Goal: Transaction & Acquisition: Obtain resource

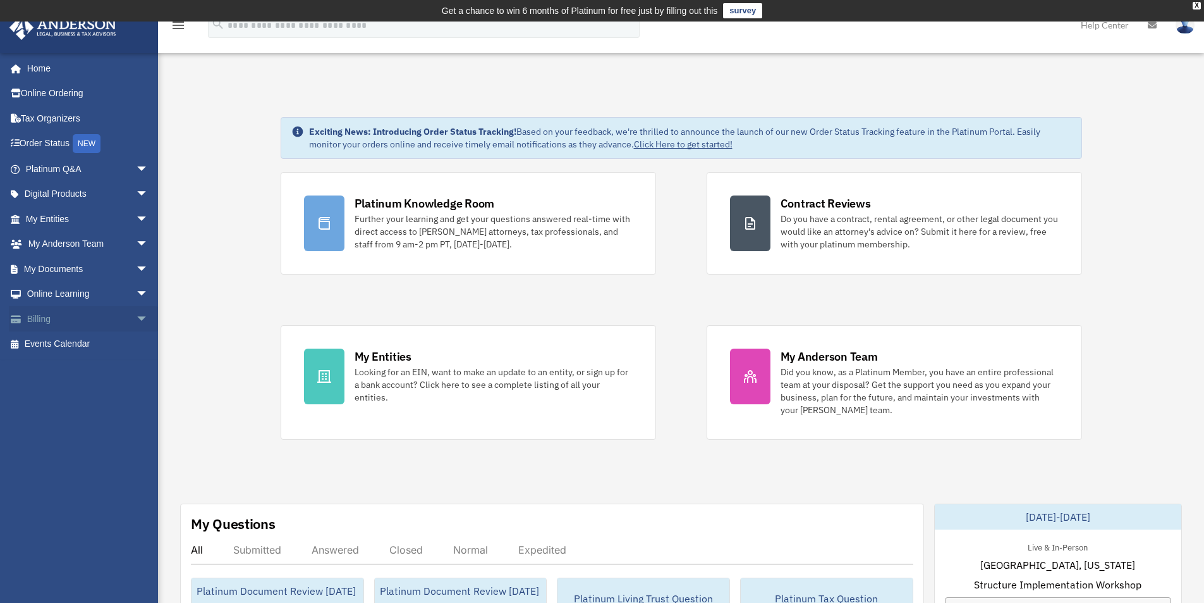
click at [40, 313] on link "Billing arrow_drop_down" at bounding box center [88, 318] width 159 height 25
click at [39, 315] on link "Billing arrow_drop_down" at bounding box center [88, 318] width 159 height 25
click at [136, 318] on span "arrow_drop_down" at bounding box center [148, 319] width 25 height 26
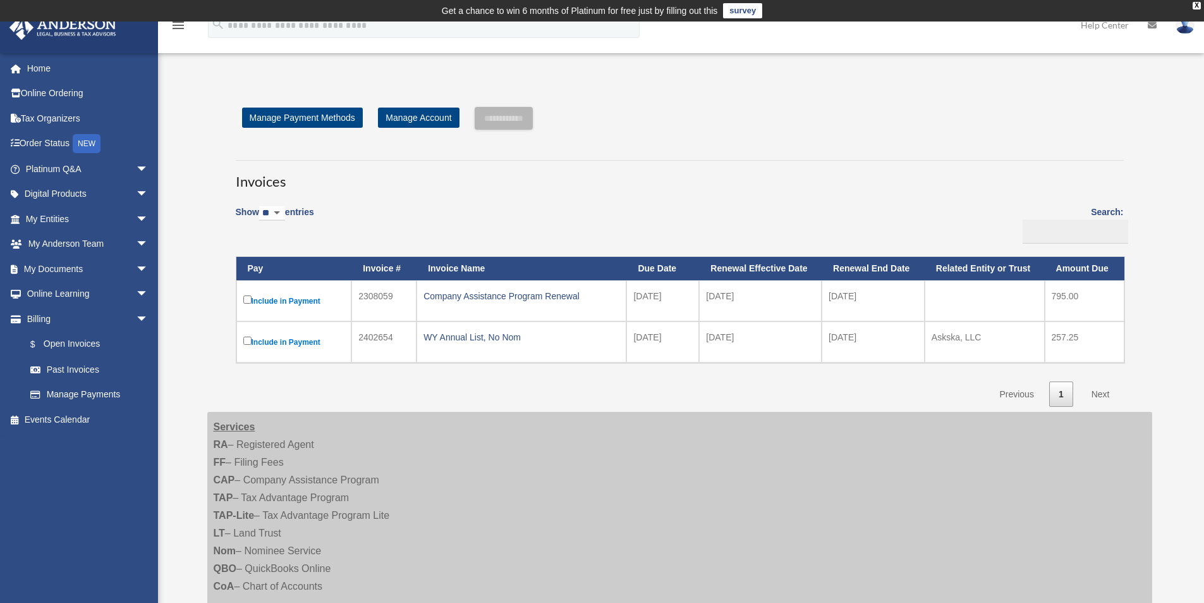
click at [279, 300] on label "Include in Payment" at bounding box center [294, 301] width 102 height 16
click at [261, 300] on label "Include in Payment" at bounding box center [294, 301] width 102 height 16
click at [285, 300] on label "Include in Payment" at bounding box center [294, 301] width 102 height 16
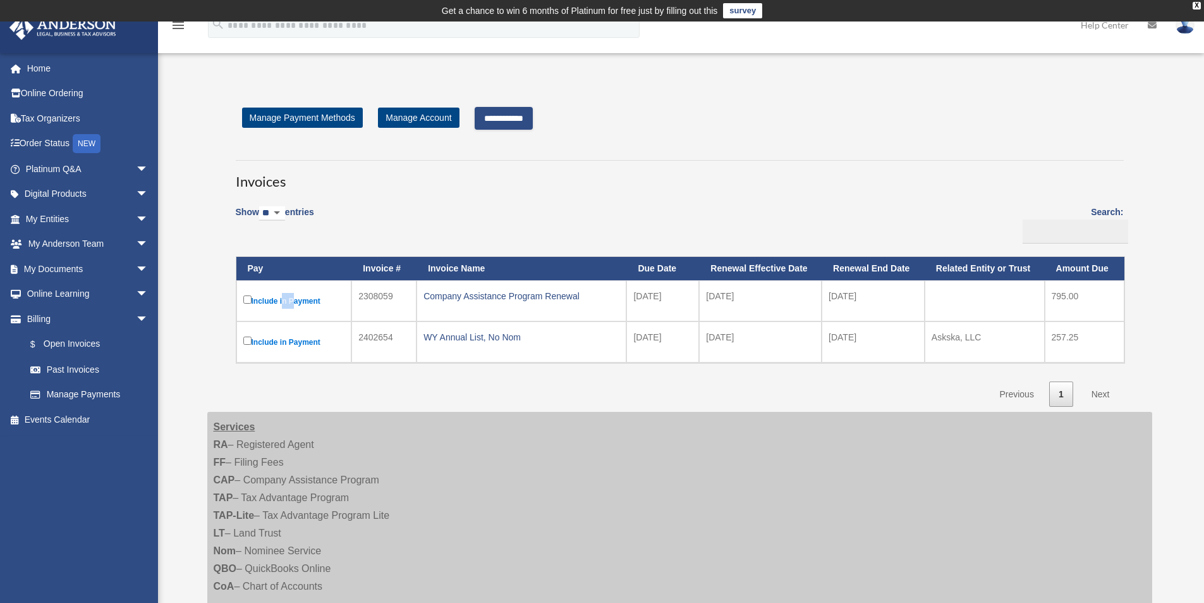
click at [285, 300] on label "Include in Payment" at bounding box center [294, 301] width 102 height 16
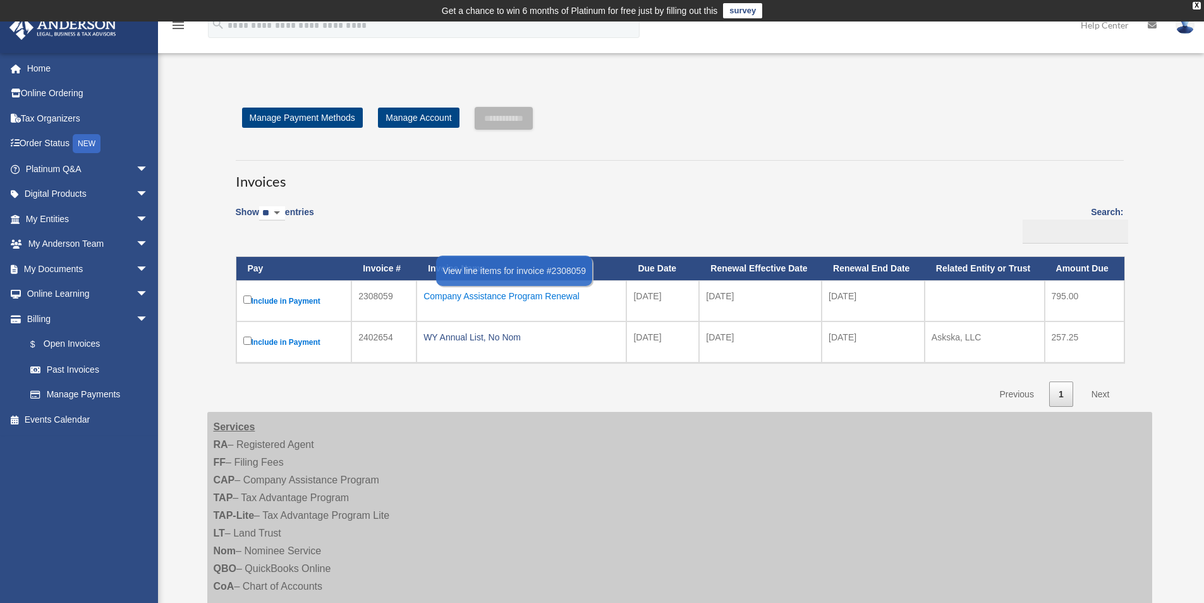
click at [486, 298] on div "Company Assistance Program Renewal" at bounding box center [522, 296] width 196 height 18
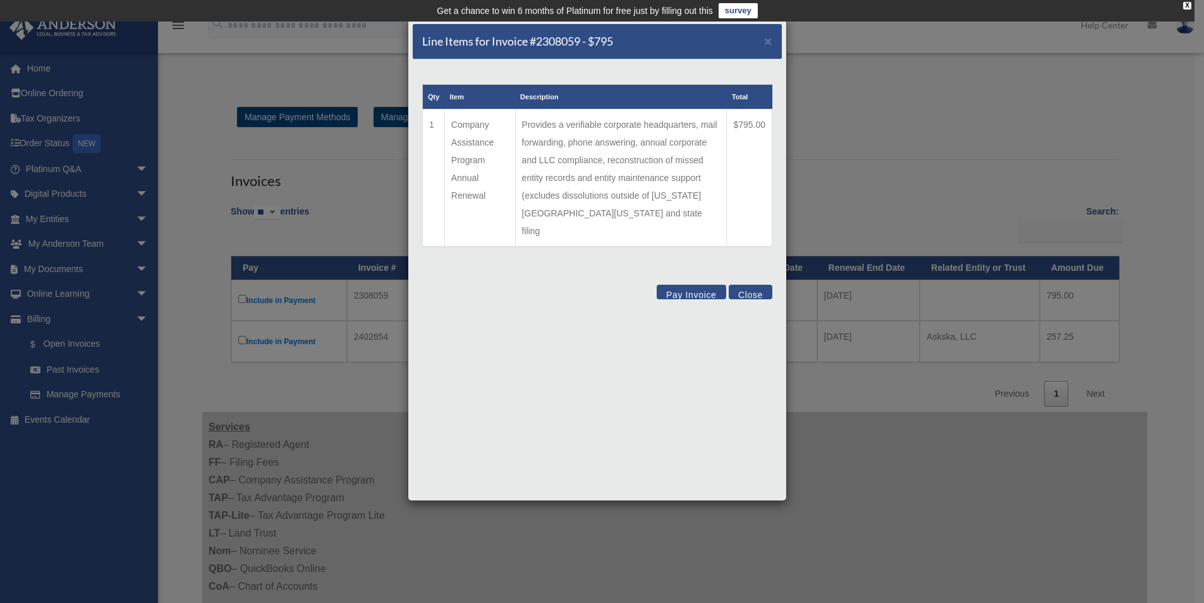
click at [747, 285] on button "Close" at bounding box center [751, 292] width 44 height 15
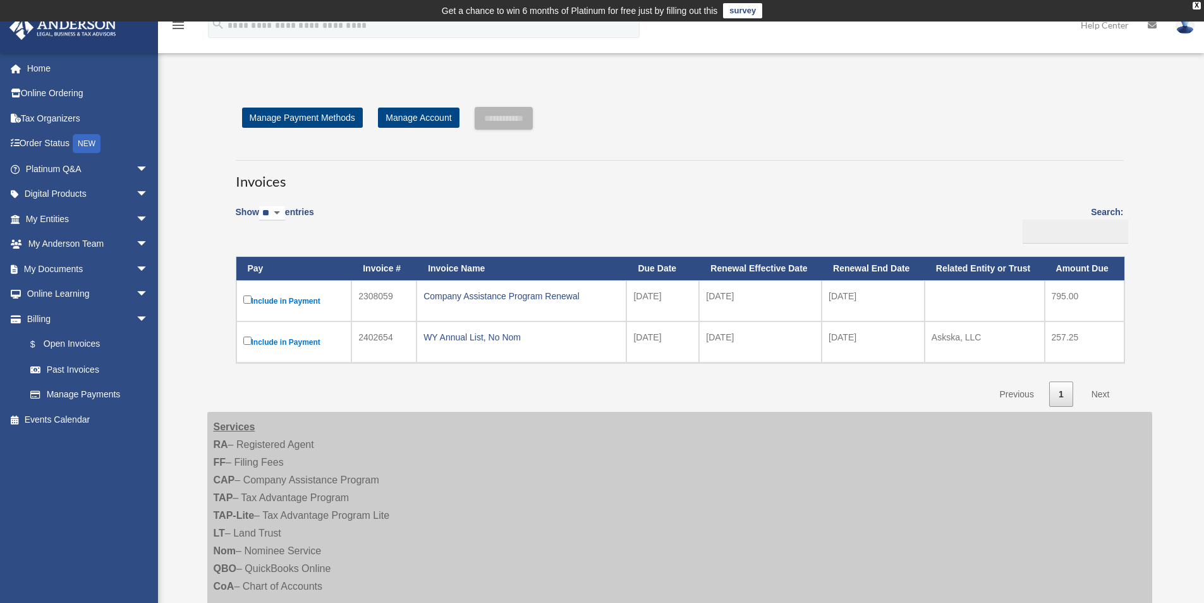
click at [416, 209] on div "Show ** ** ** *** entries Search: Pay Invoice # Invoice Name Due Date Renewal E…" at bounding box center [680, 301] width 888 height 209
click at [73, 341] on link "$ Open Invoices" at bounding box center [93, 344] width 150 height 26
click at [66, 368] on link "Past Invoices" at bounding box center [93, 369] width 150 height 25
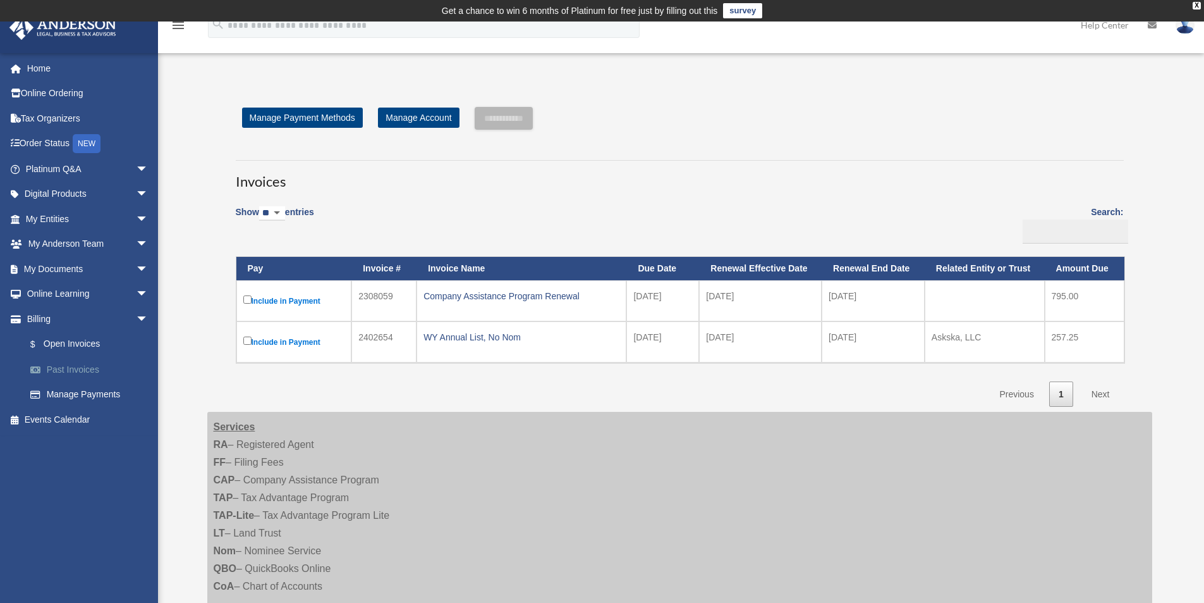
click at [66, 368] on link "Past Invoices" at bounding box center [93, 369] width 150 height 25
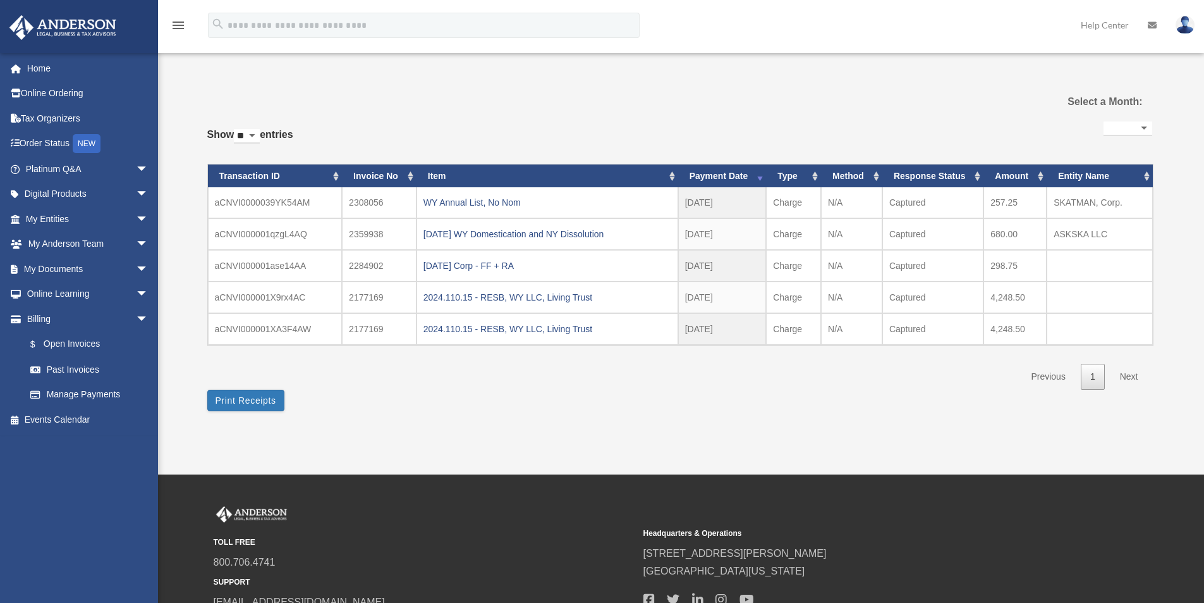
select select
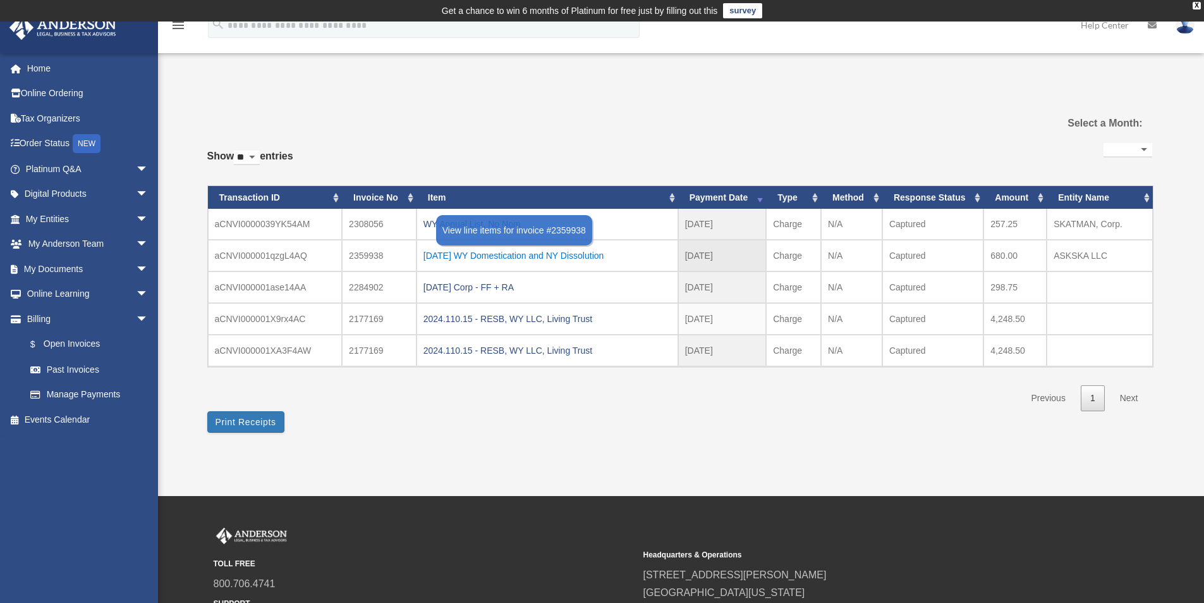
click at [484, 256] on div "2025.1.21 WY Domestication and NY Dissolution" at bounding box center [548, 256] width 248 height 18
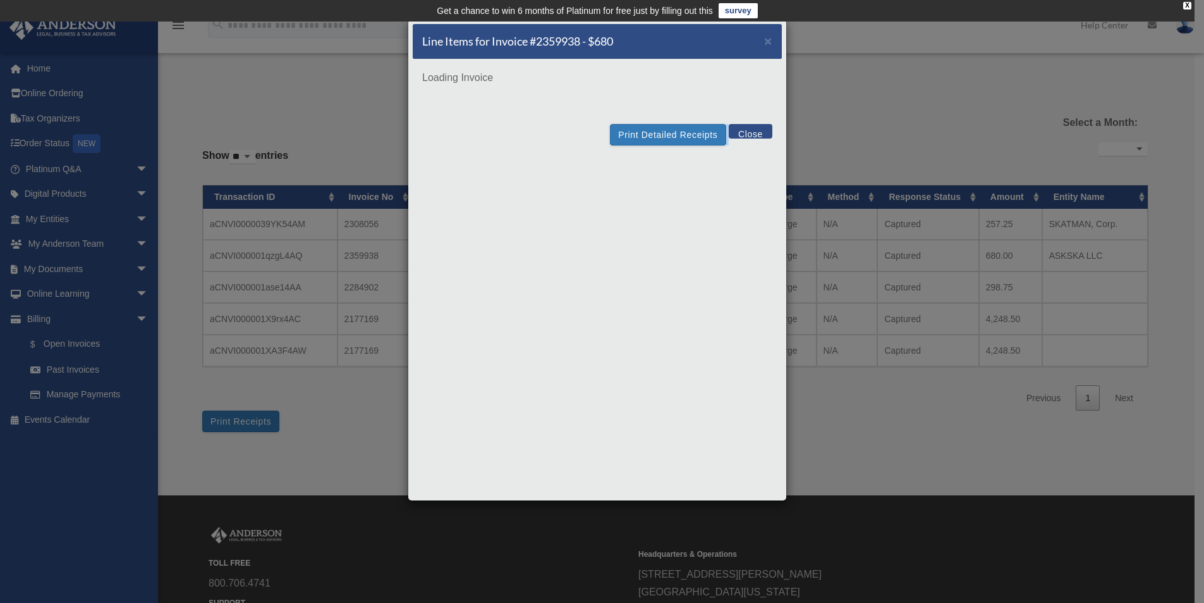
click at [484, 256] on div "Line Items for Invoice #2359938 - $680 × Loading Invoice Print Detailed Receipt…" at bounding box center [597, 260] width 379 height 482
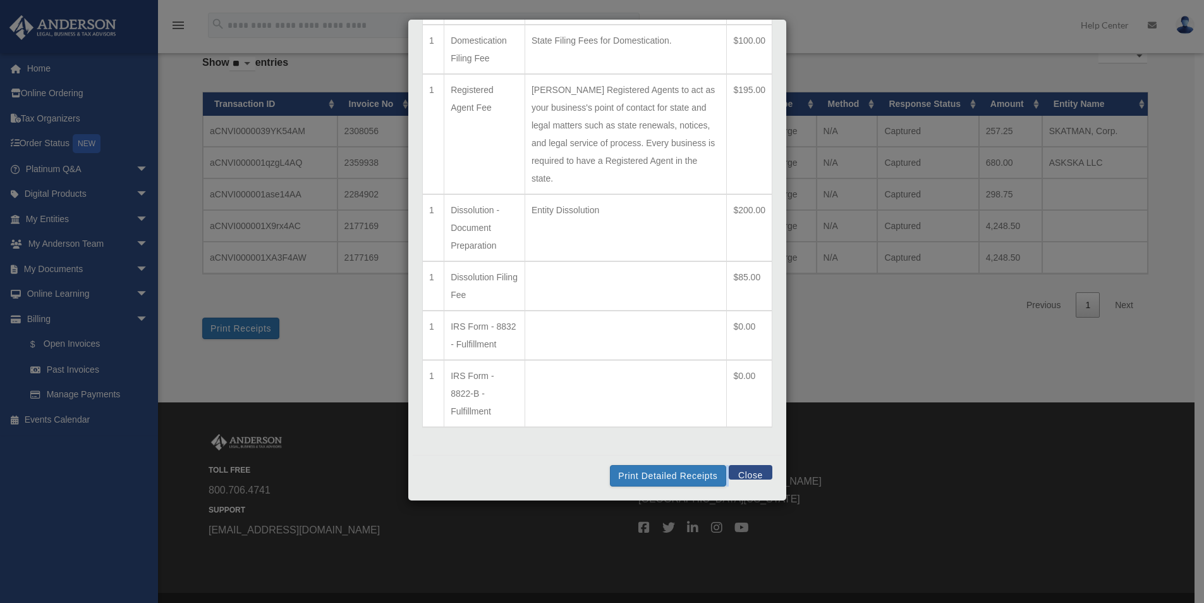
scroll to position [129, 0]
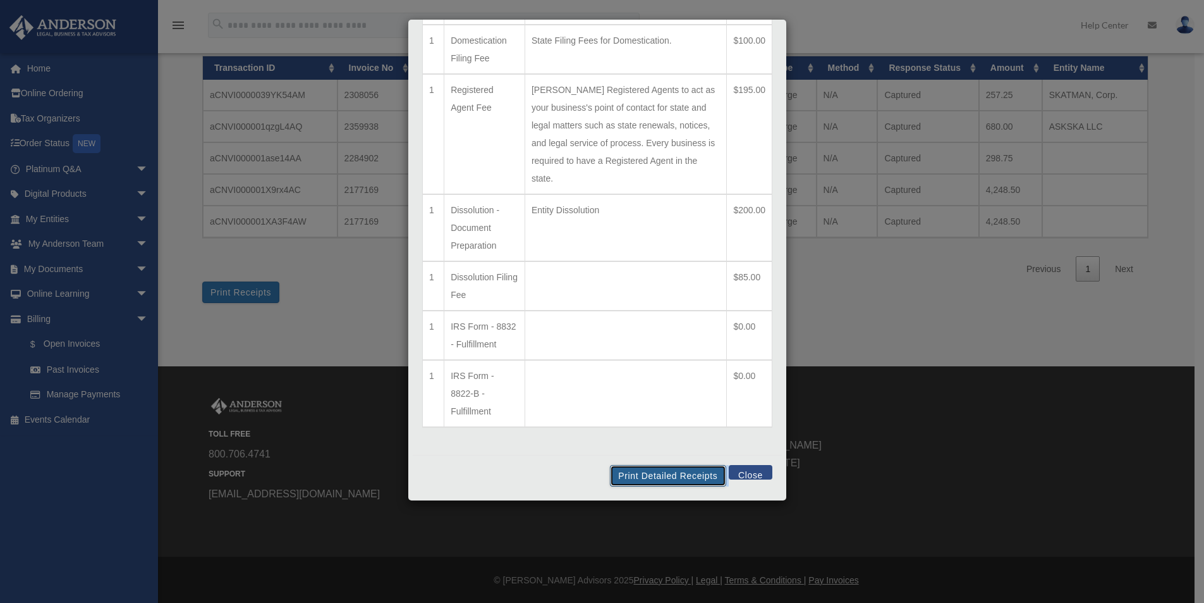
click at [644, 473] on button "Print Detailed Receipts" at bounding box center [668, 475] width 116 height 21
click at [668, 472] on button "Print Detailed Receipts" at bounding box center [668, 475] width 116 height 21
click at [737, 467] on button "Close" at bounding box center [751, 472] width 44 height 15
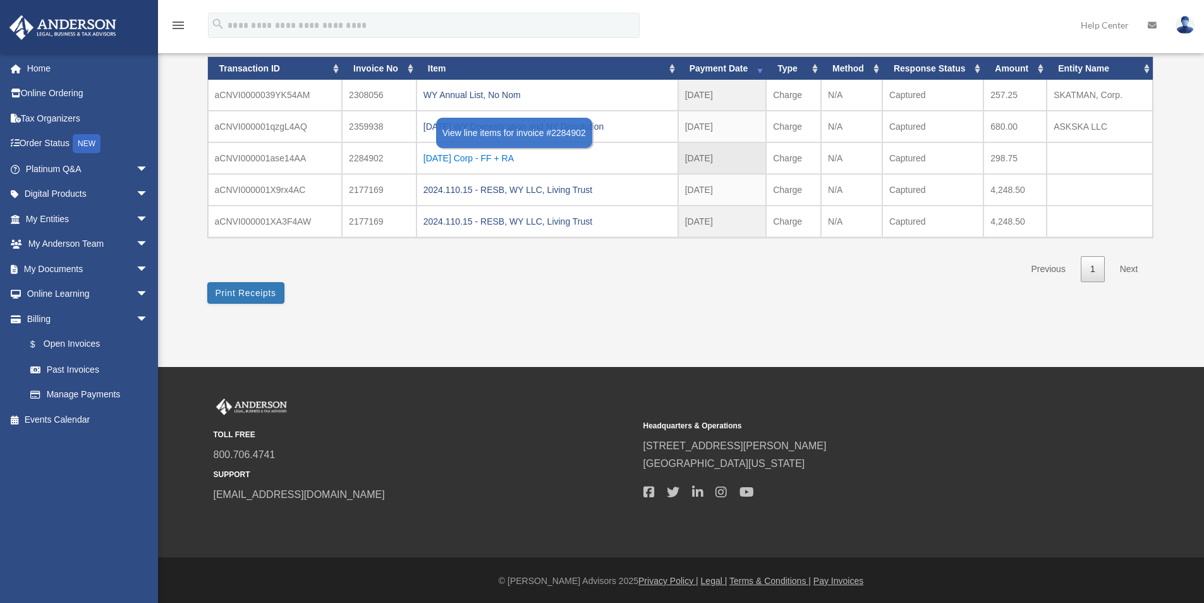
click at [439, 161] on div "2024.11.25 Corp - FF + RA" at bounding box center [548, 158] width 248 height 18
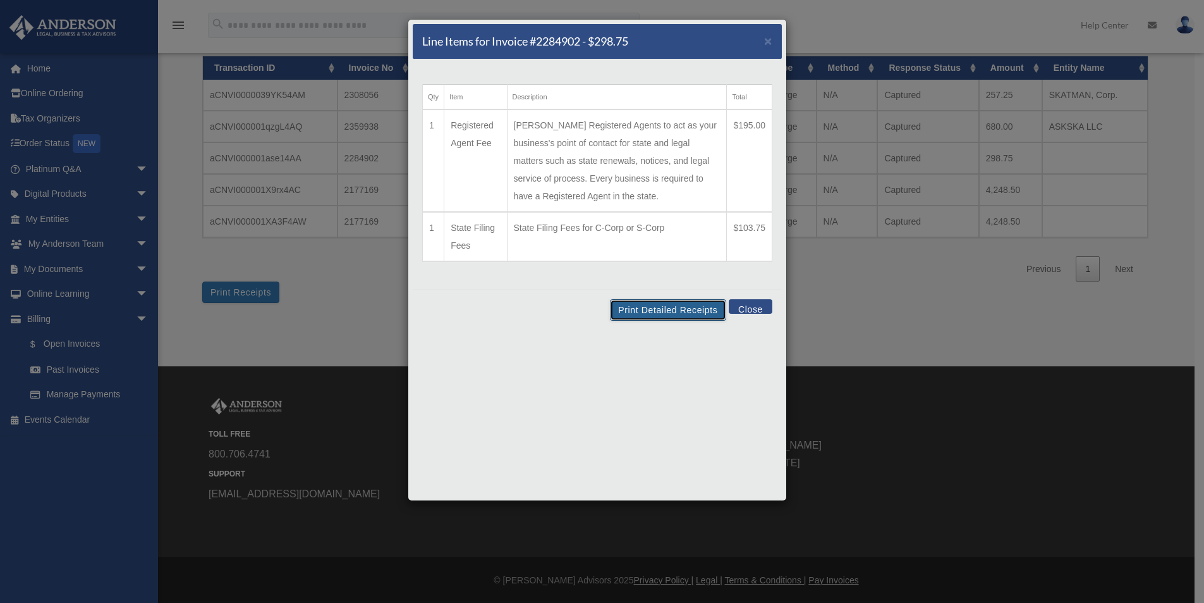
click at [673, 307] on button "Print Detailed Receipts" at bounding box center [668, 309] width 116 height 21
click at [768, 42] on span "×" at bounding box center [768, 41] width 8 height 15
